Goal: Information Seeking & Learning: Learn about a topic

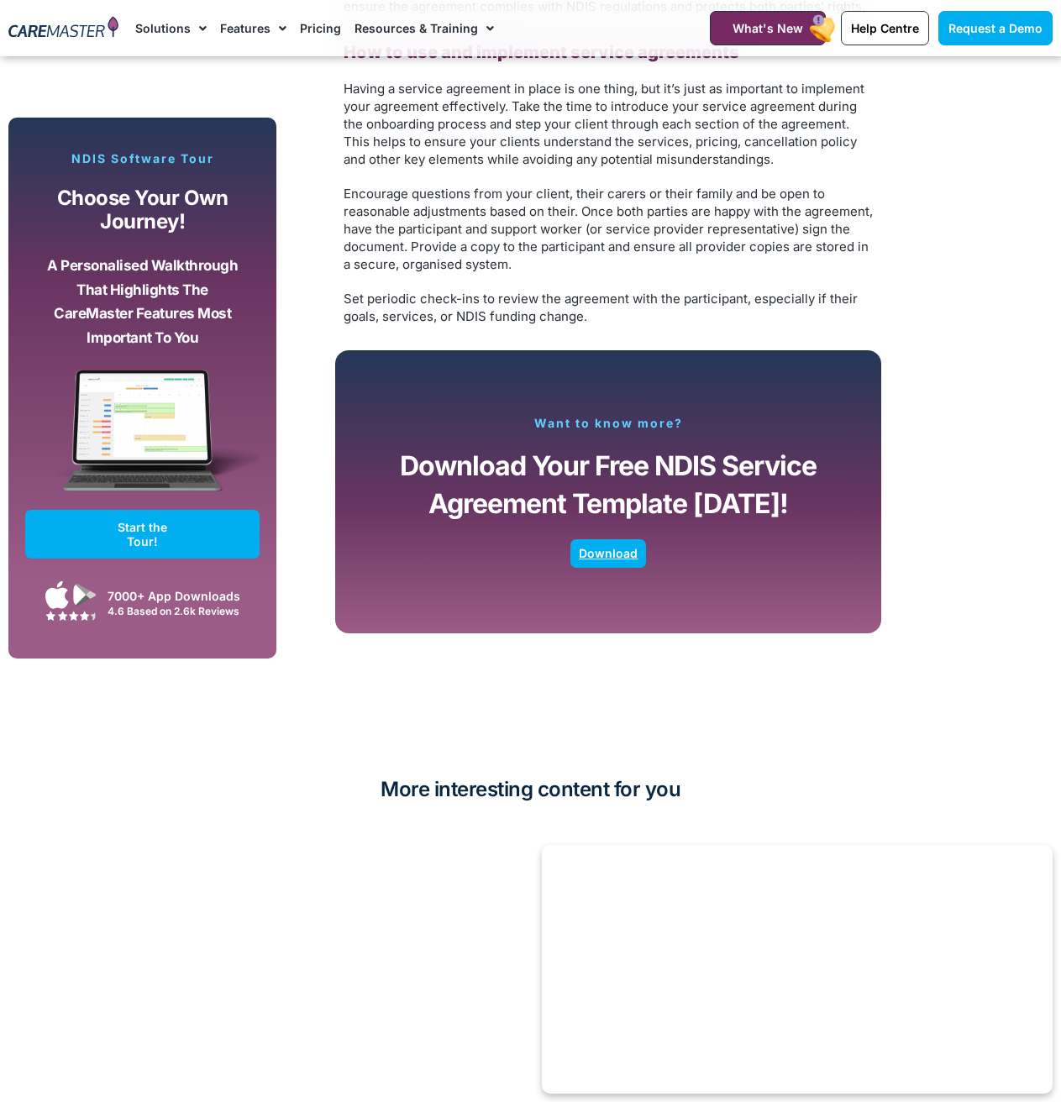
scroll to position [3108, 0]
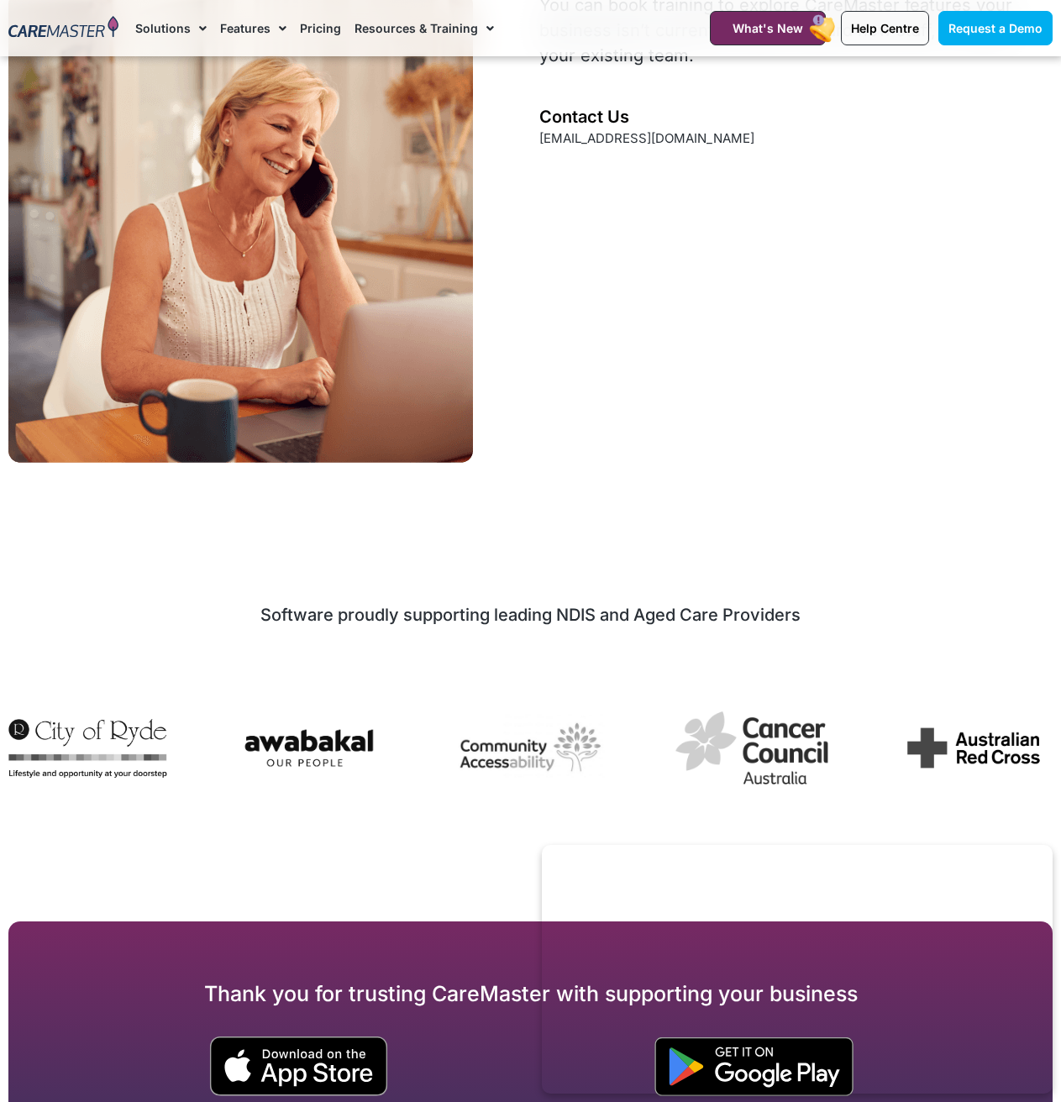
scroll to position [2098, 0]
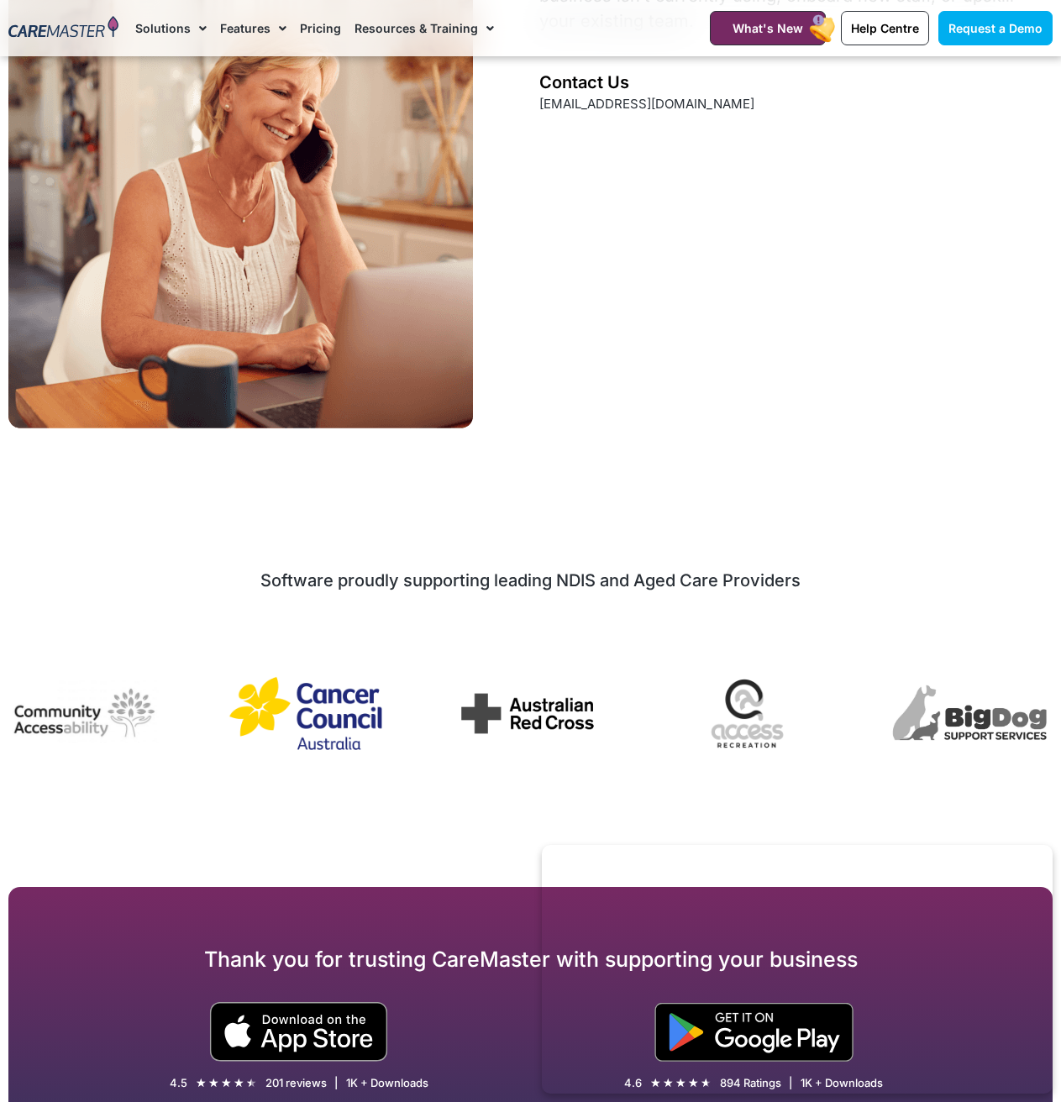
click at [368, 670] on img "5 / 7" at bounding box center [306, 714] width 159 height 88
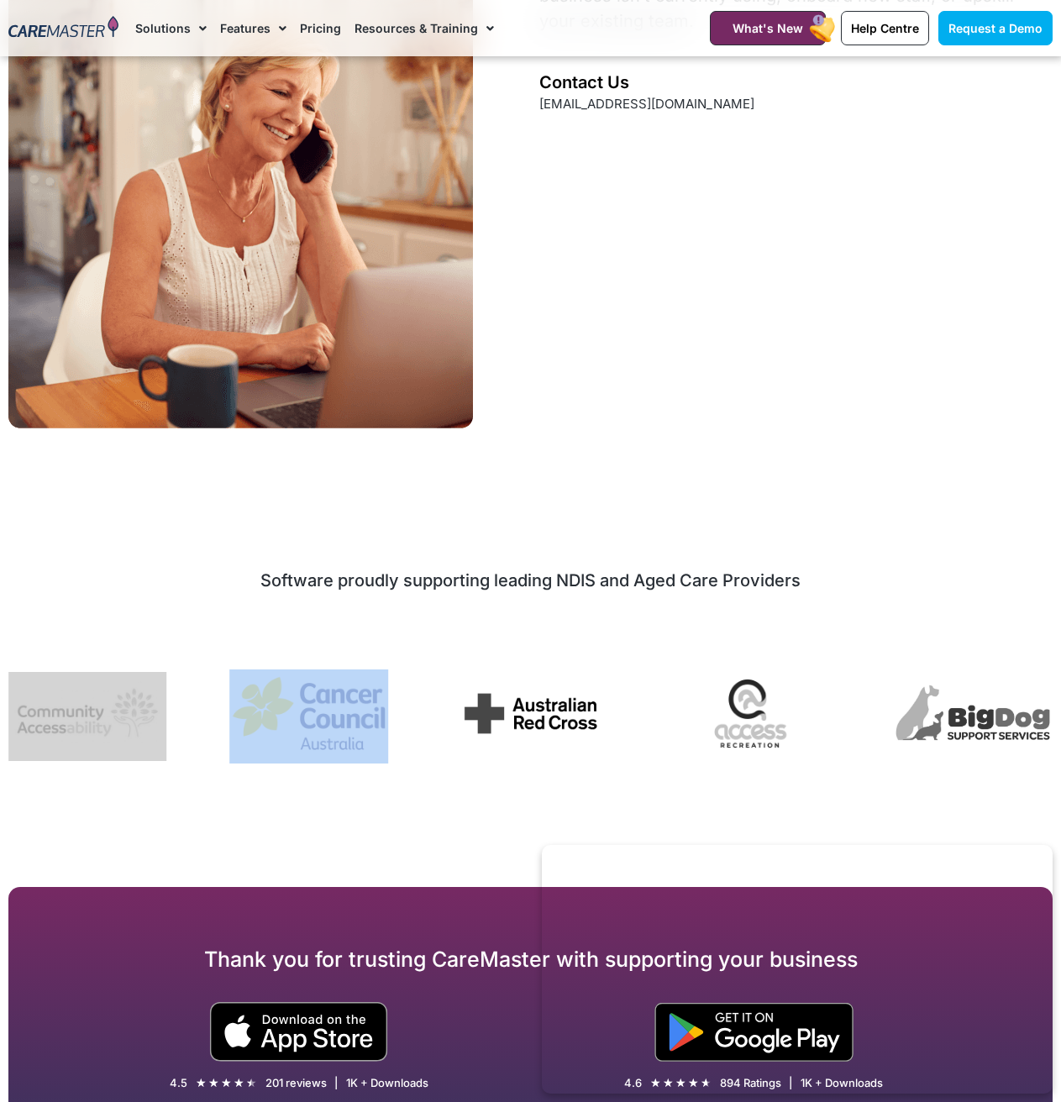
drag, startPoint x: 524, startPoint y: 702, endPoint x: 257, endPoint y: 691, distance: 267.4
click at [288, 692] on div "Image Carousel" at bounding box center [530, 716] width 1044 height 124
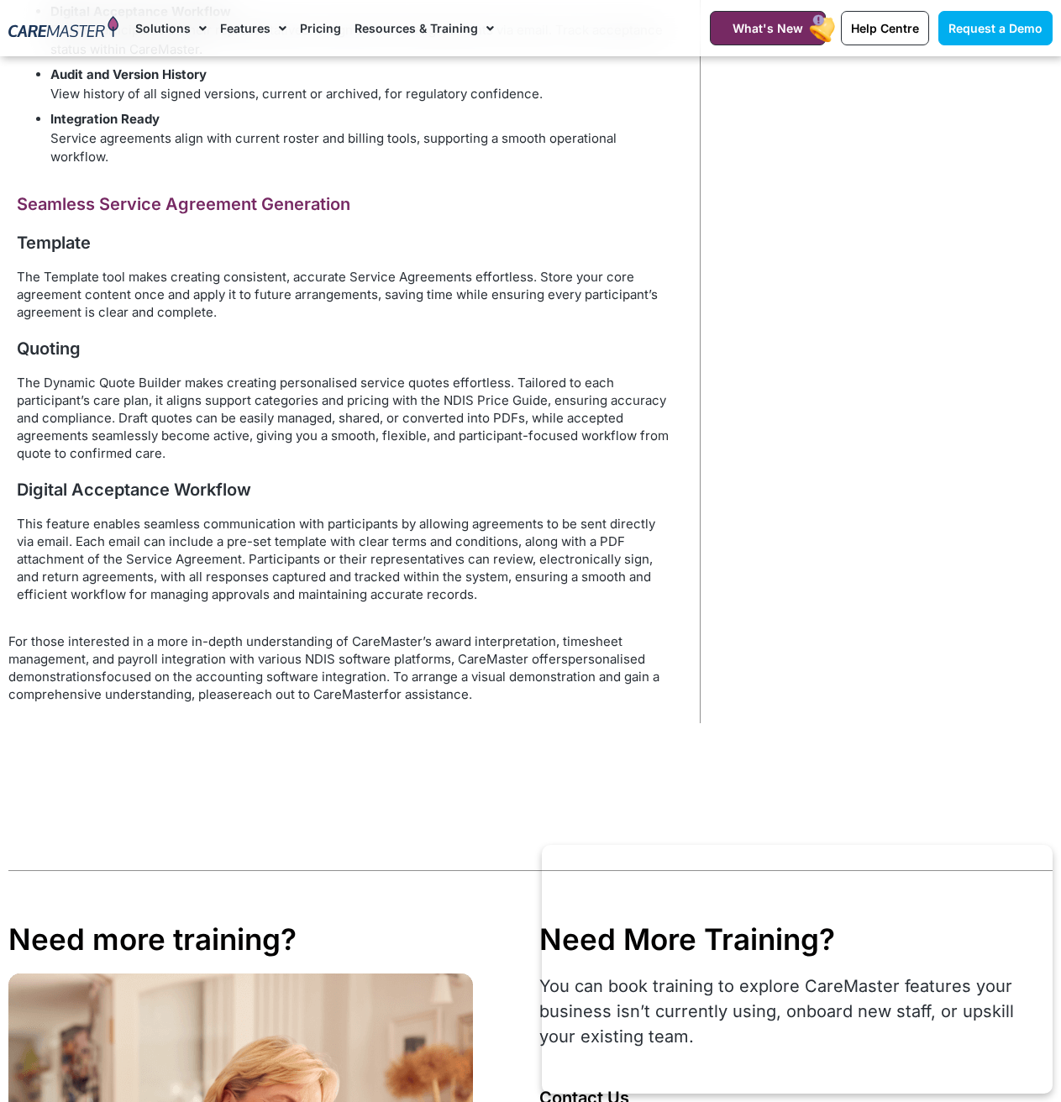
scroll to position [1092, 0]
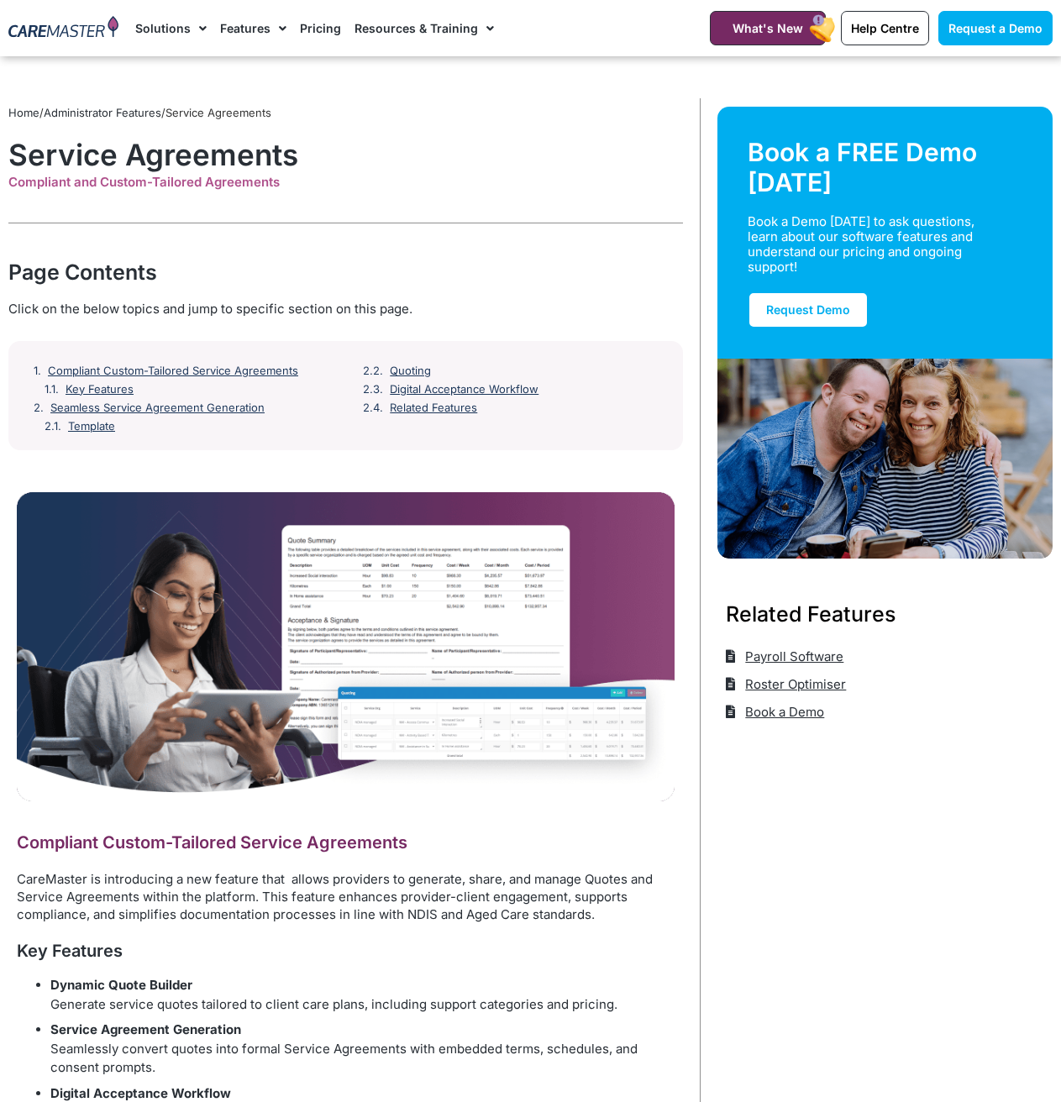
scroll to position [1554, 0]
